Goal: Information Seeking & Learning: Check status

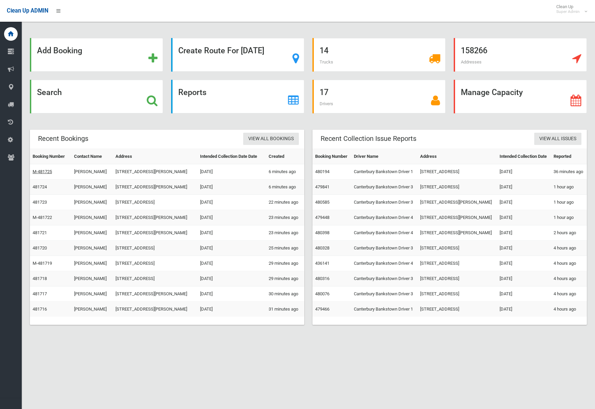
click at [43, 174] on link "M-481725" at bounding box center [42, 171] width 19 height 5
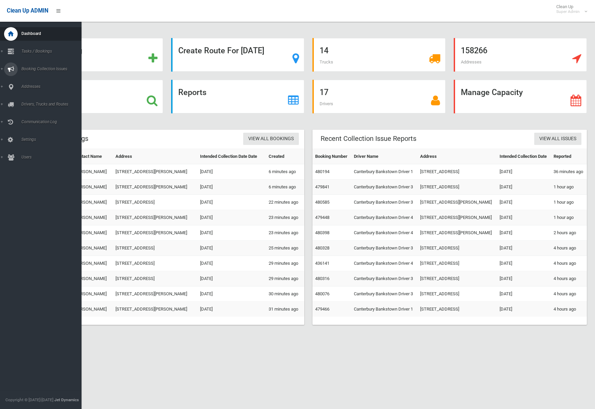
click at [13, 70] on icon at bounding box center [11, 70] width 6 height 14
click at [34, 84] on link "All Reported Issues" at bounding box center [41, 81] width 82 height 10
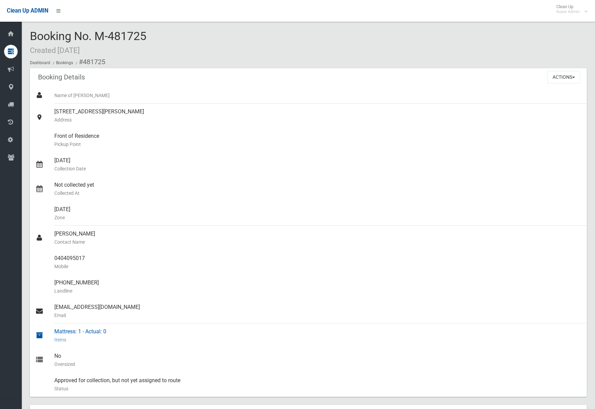
scroll to position [178, 0]
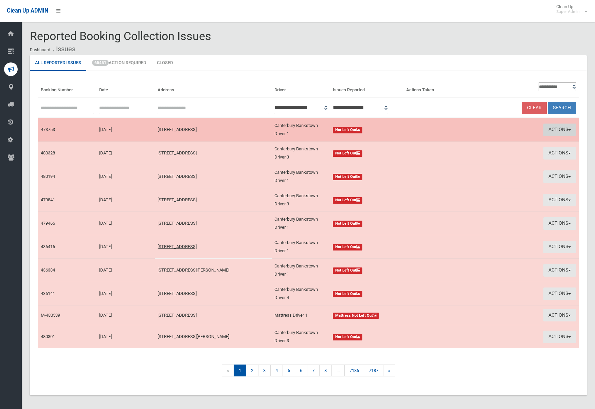
click at [560, 127] on button "Actions" at bounding box center [560, 130] width 33 height 13
click at [484, 143] on link "View Booking" at bounding box center [505, 144] width 81 height 12
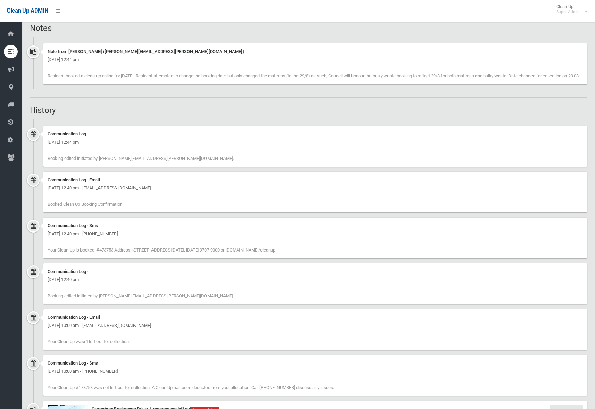
scroll to position [686, 0]
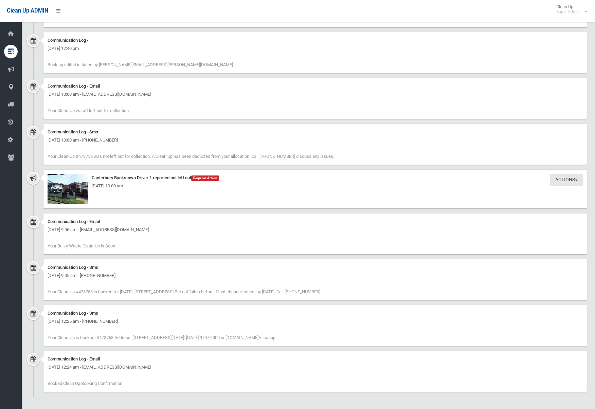
click at [83, 185] on div "[DATE] 10:00 am" at bounding box center [316, 186] width 536 height 8
click at [64, 192] on img at bounding box center [68, 189] width 41 height 31
